Goal: Information Seeking & Learning: Stay updated

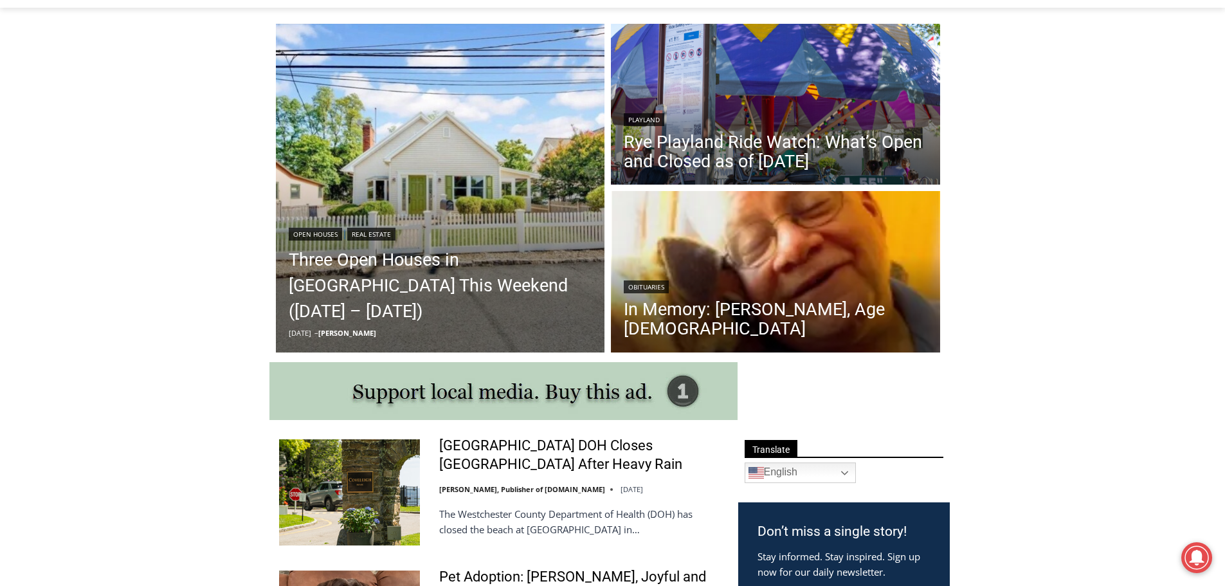
scroll to position [263, 0]
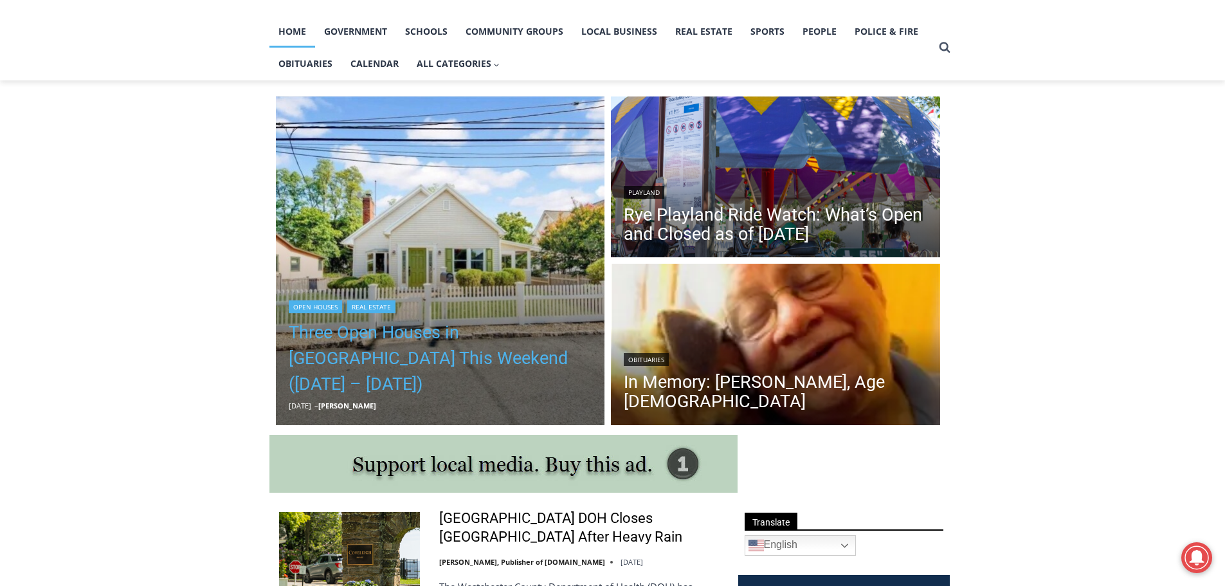
click at [389, 362] on link "Three Open Houses in [GEOGRAPHIC_DATA] This Weekend ([DATE] – [DATE])" at bounding box center [441, 358] width 304 height 77
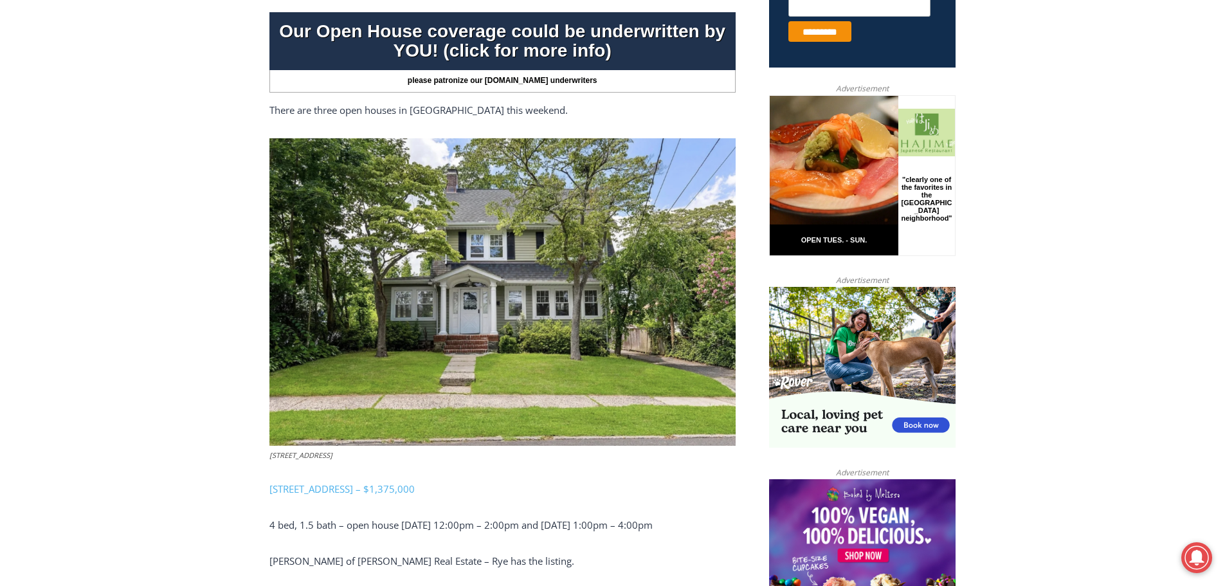
scroll to position [640, 0]
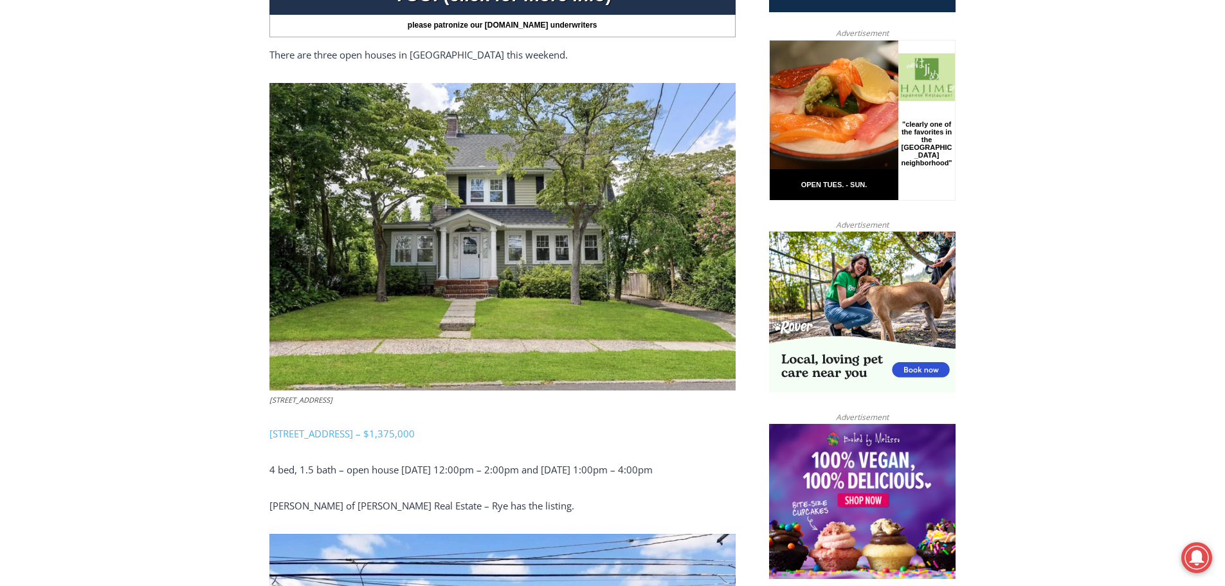
drag, startPoint x: 1225, startPoint y: 70, endPoint x: 1198, endPoint y: 174, distance: 107.8
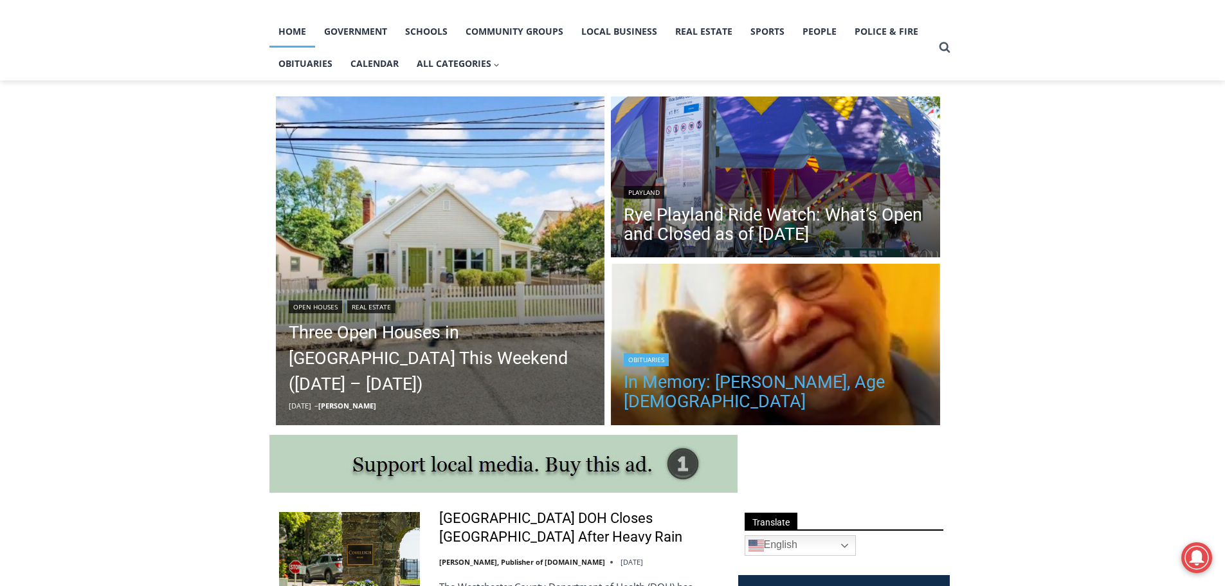
click at [773, 385] on link "In Memory: [PERSON_NAME], Age [DEMOGRAPHIC_DATA]" at bounding box center [776, 391] width 304 height 39
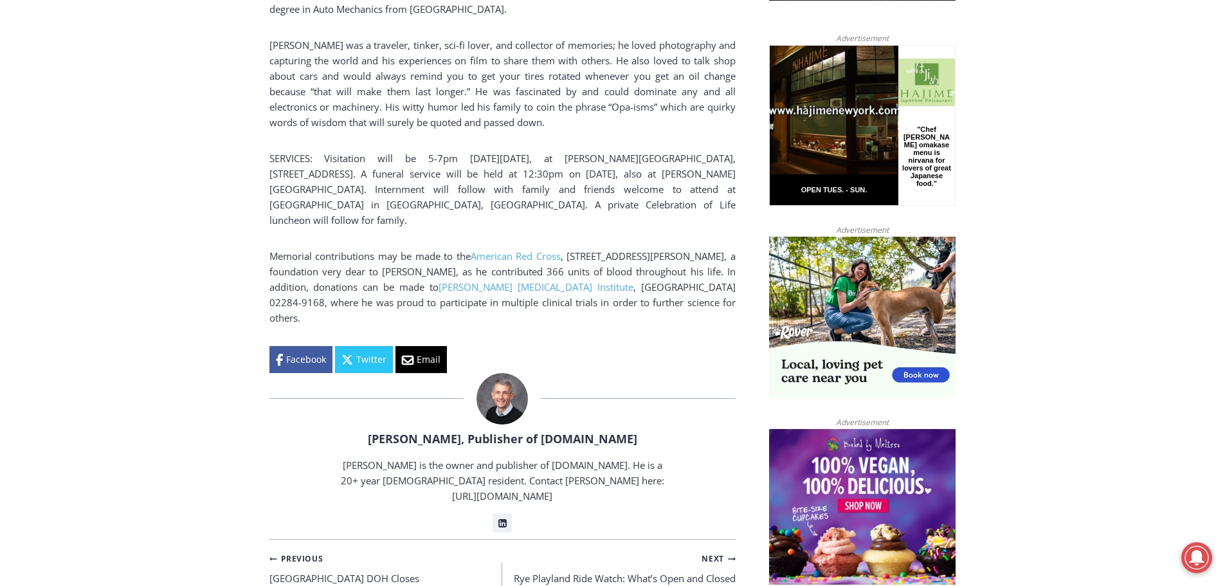
scroll to position [873, 0]
